Goal: Navigation & Orientation: Find specific page/section

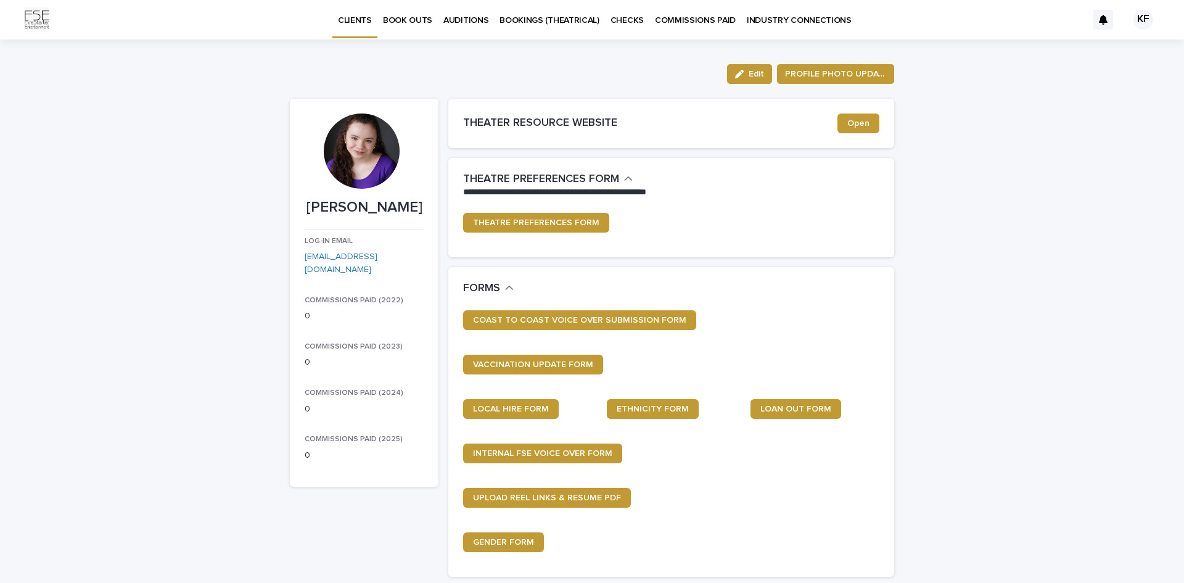
click at [628, 178] on icon "button" at bounding box center [628, 178] width 9 height 11
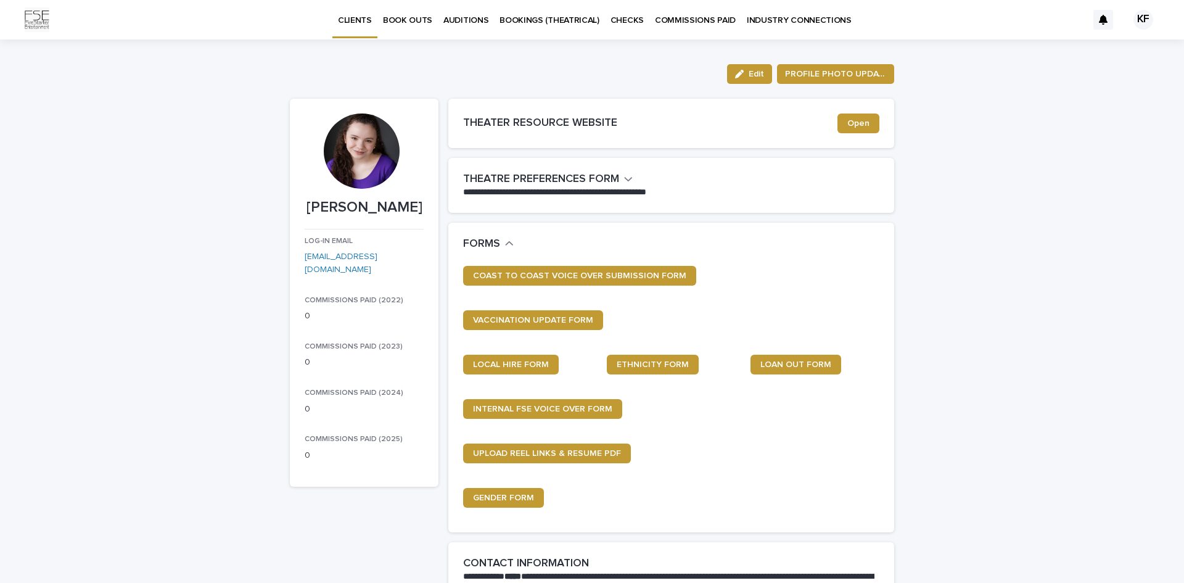
click at [627, 177] on icon "button" at bounding box center [628, 178] width 9 height 11
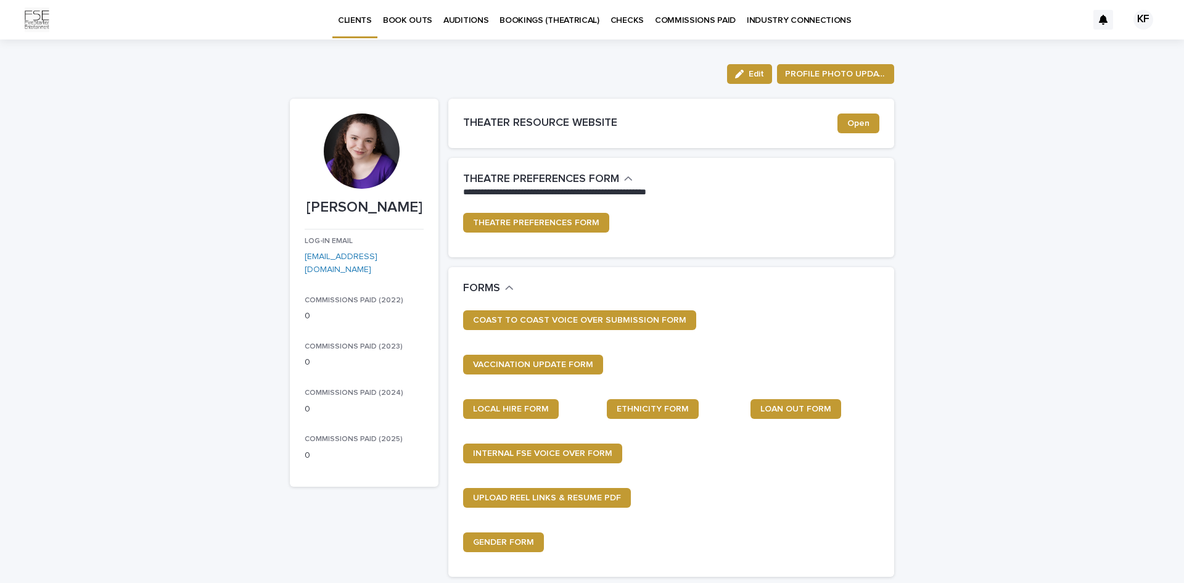
click at [459, 18] on p "AUDITIONS" at bounding box center [465, 13] width 45 height 26
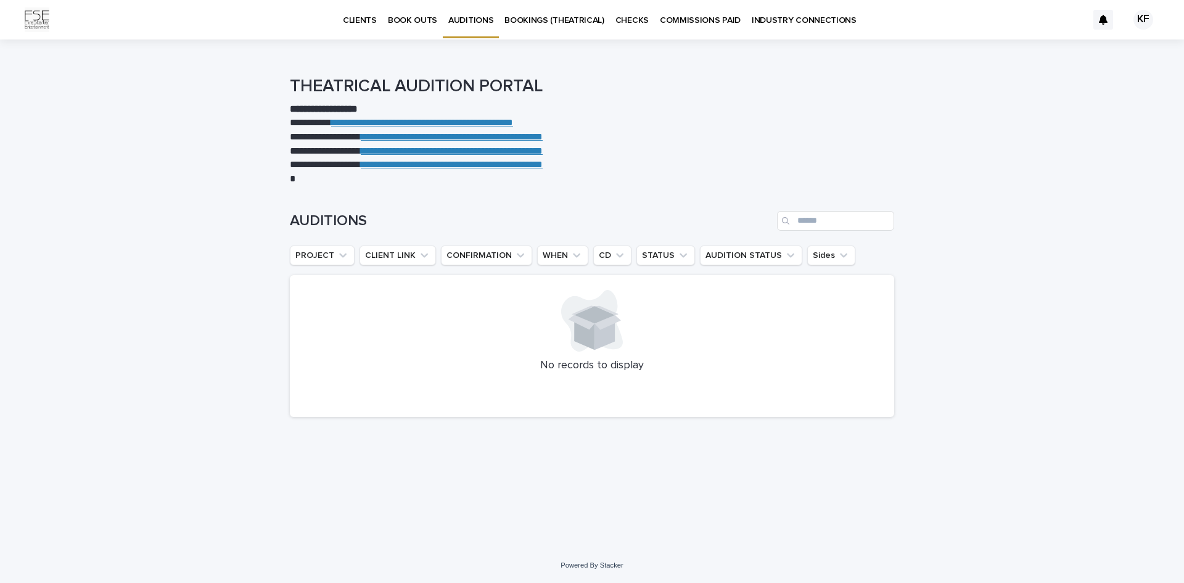
click at [536, 22] on p "BOOKINGS (THEATRICAL)" at bounding box center [554, 13] width 100 height 26
